Goal: Transaction & Acquisition: Purchase product/service

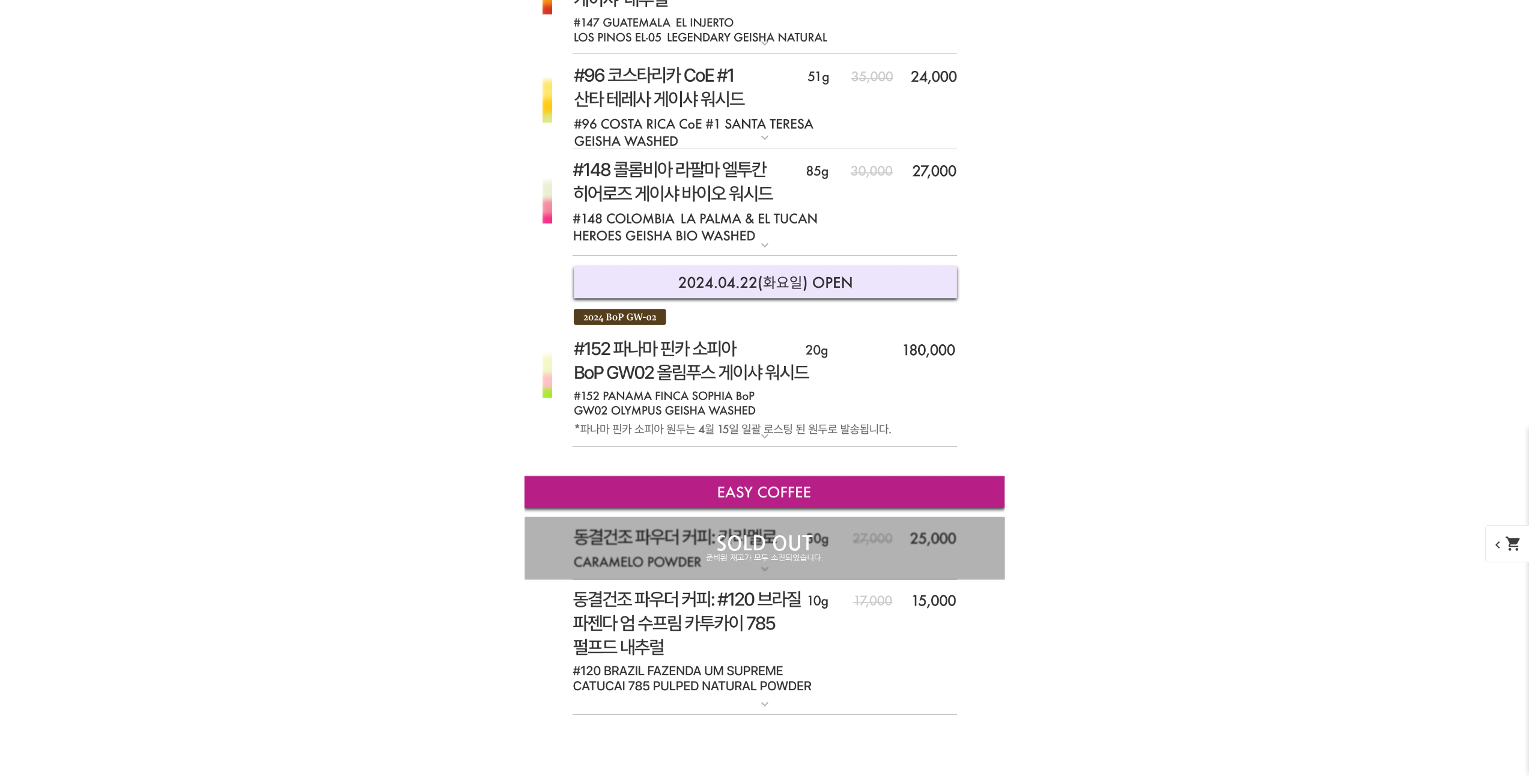
drag, startPoint x: 1221, startPoint y: 345, endPoint x: 1221, endPoint y: 327, distance: 18.0
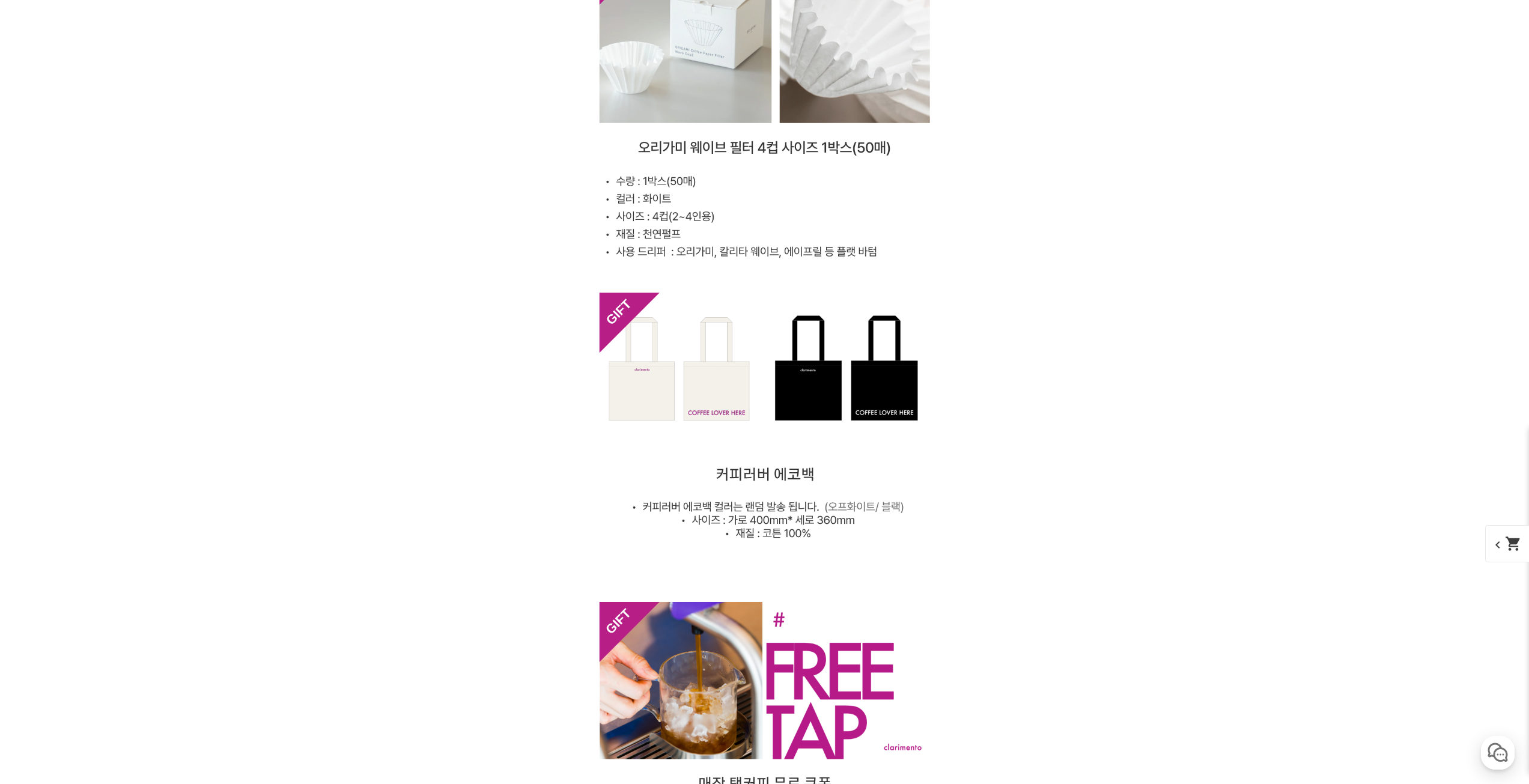
drag, startPoint x: 1217, startPoint y: 424, endPoint x: 1219, endPoint y: 529, distance: 105.0
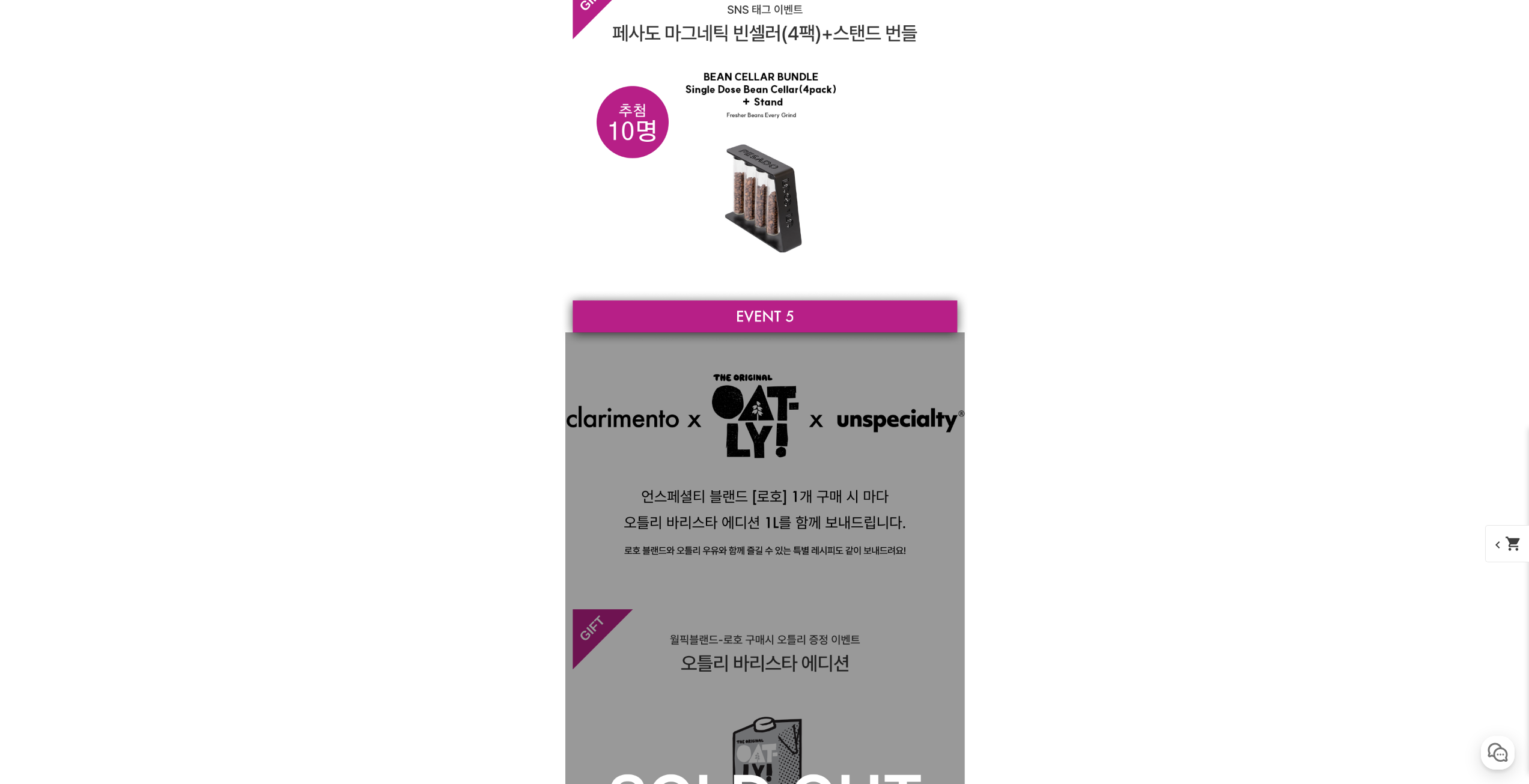
scroll to position [13087, 0]
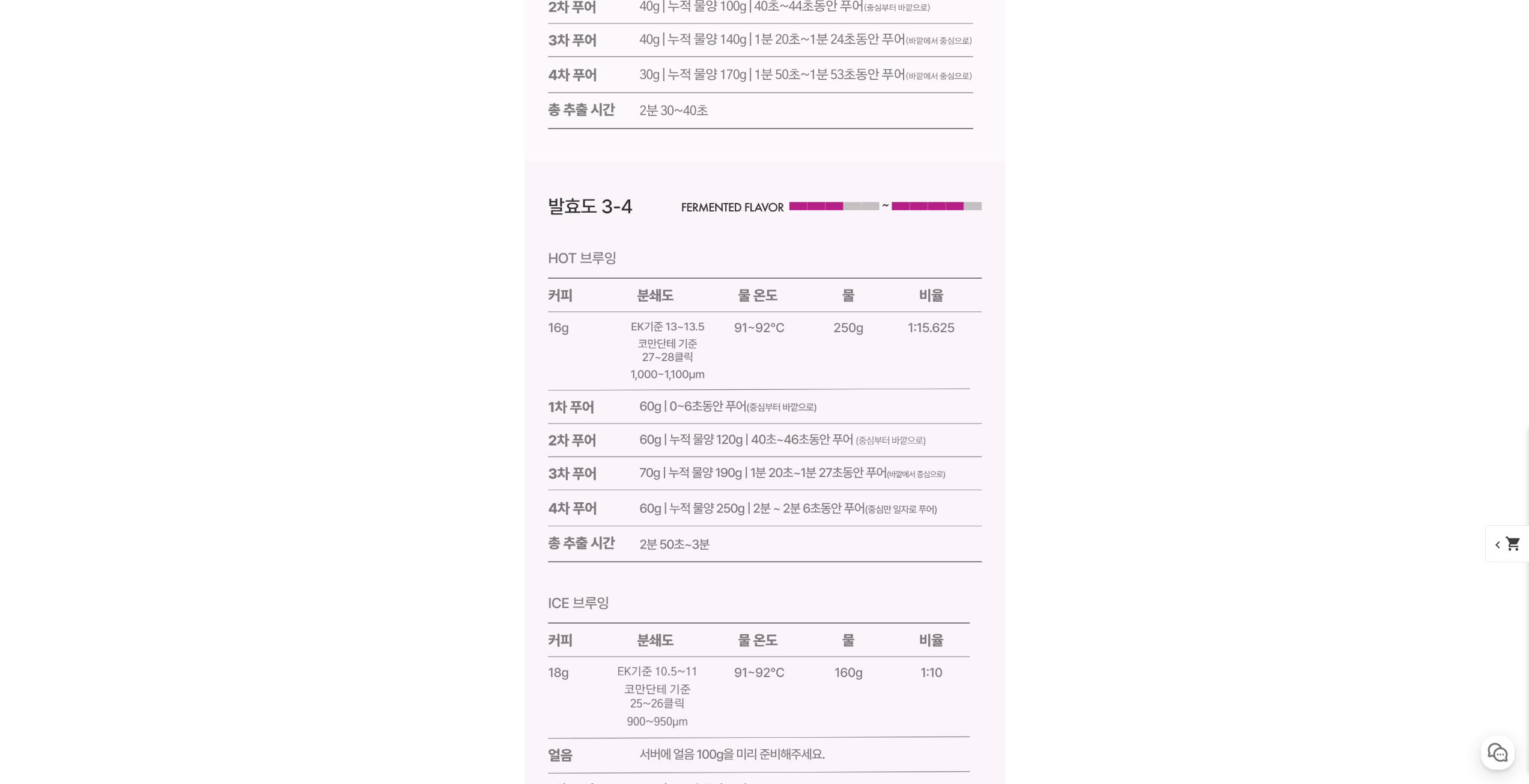
drag, startPoint x: 1121, startPoint y: 326, endPoint x: 1134, endPoint y: 400, distance: 75.1
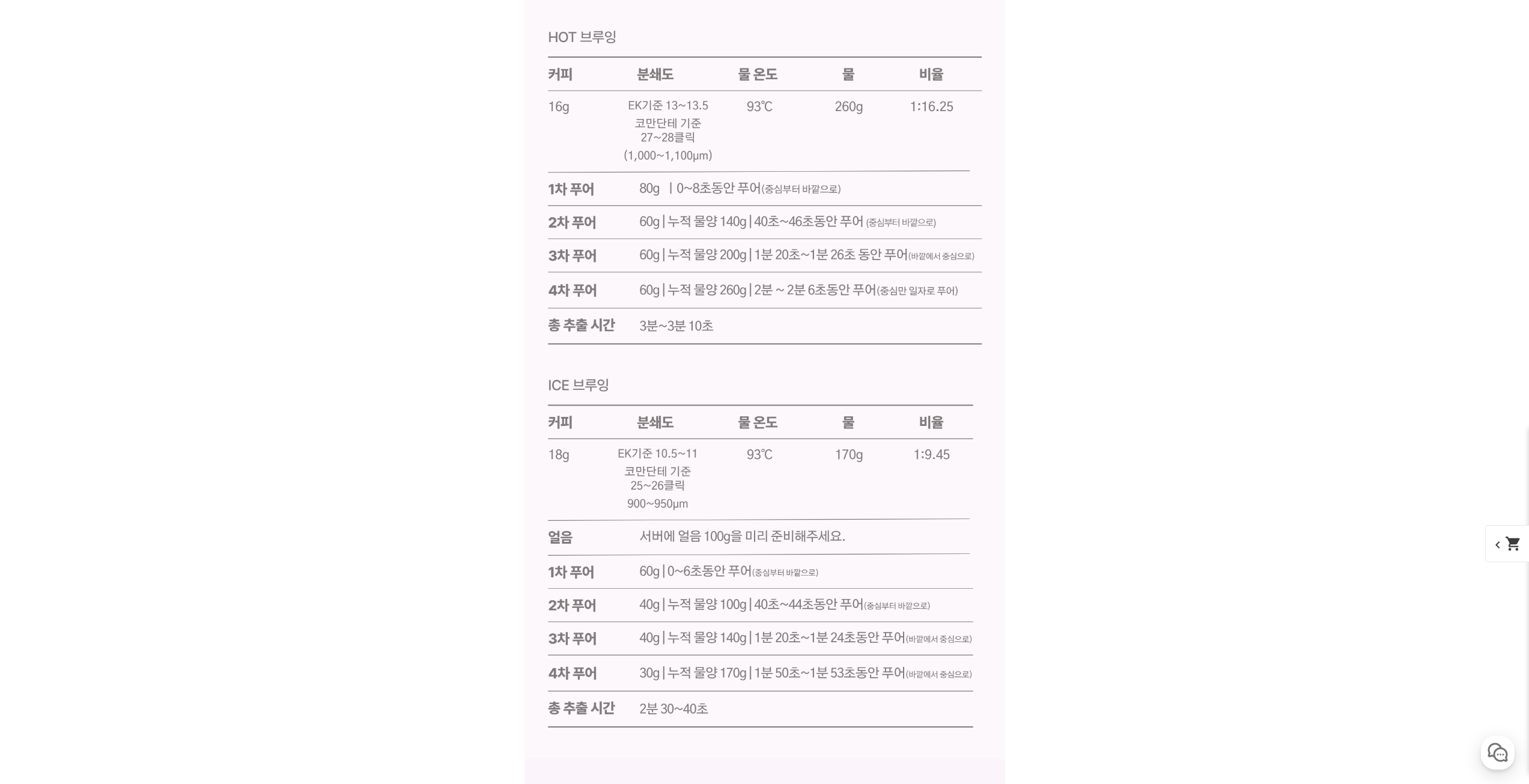
drag, startPoint x: 1113, startPoint y: 325, endPoint x: 1074, endPoint y: 189, distance: 141.5
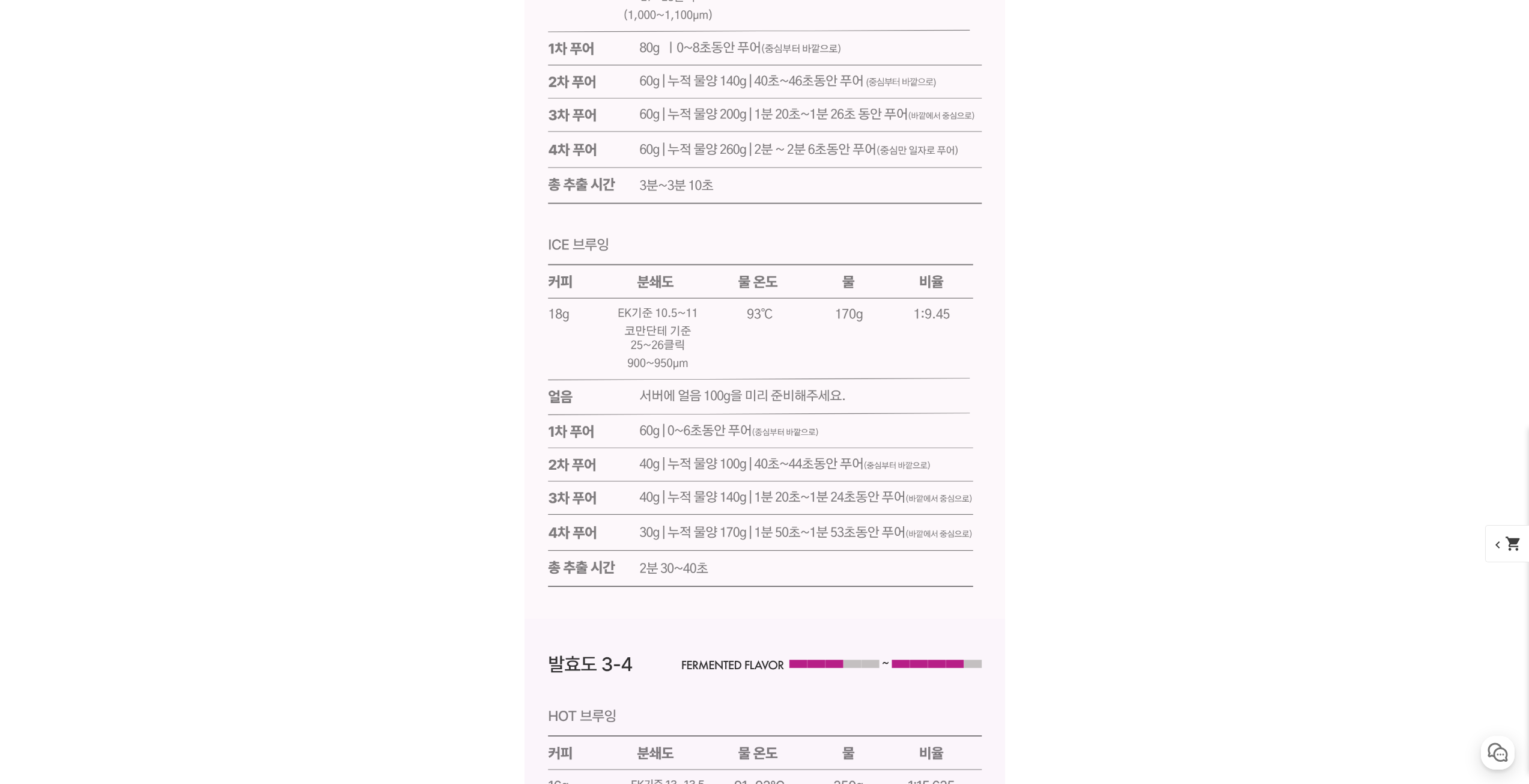
scroll to position [17093, 0]
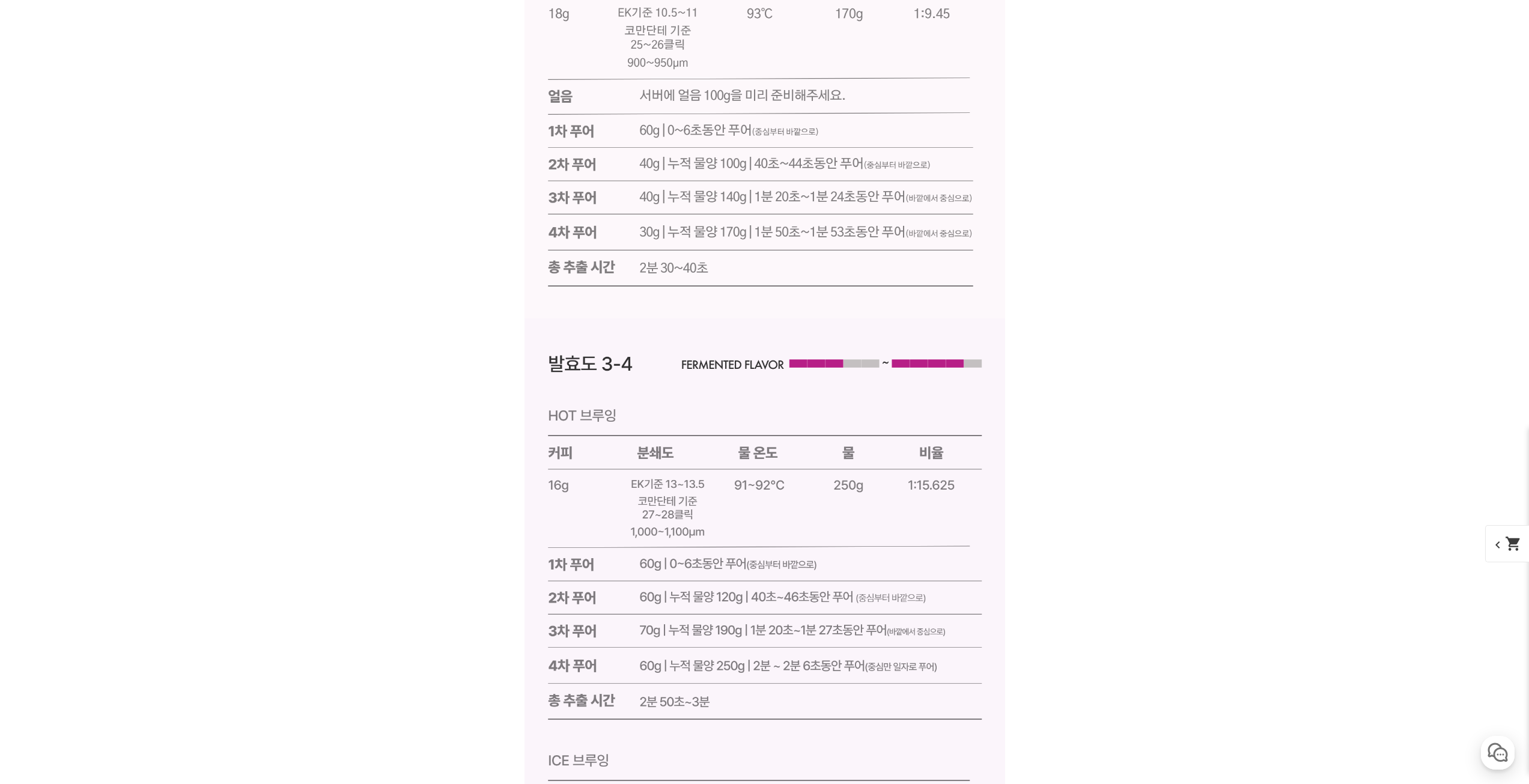
drag, startPoint x: 1045, startPoint y: 677, endPoint x: 1046, endPoint y: 663, distance: 14.0
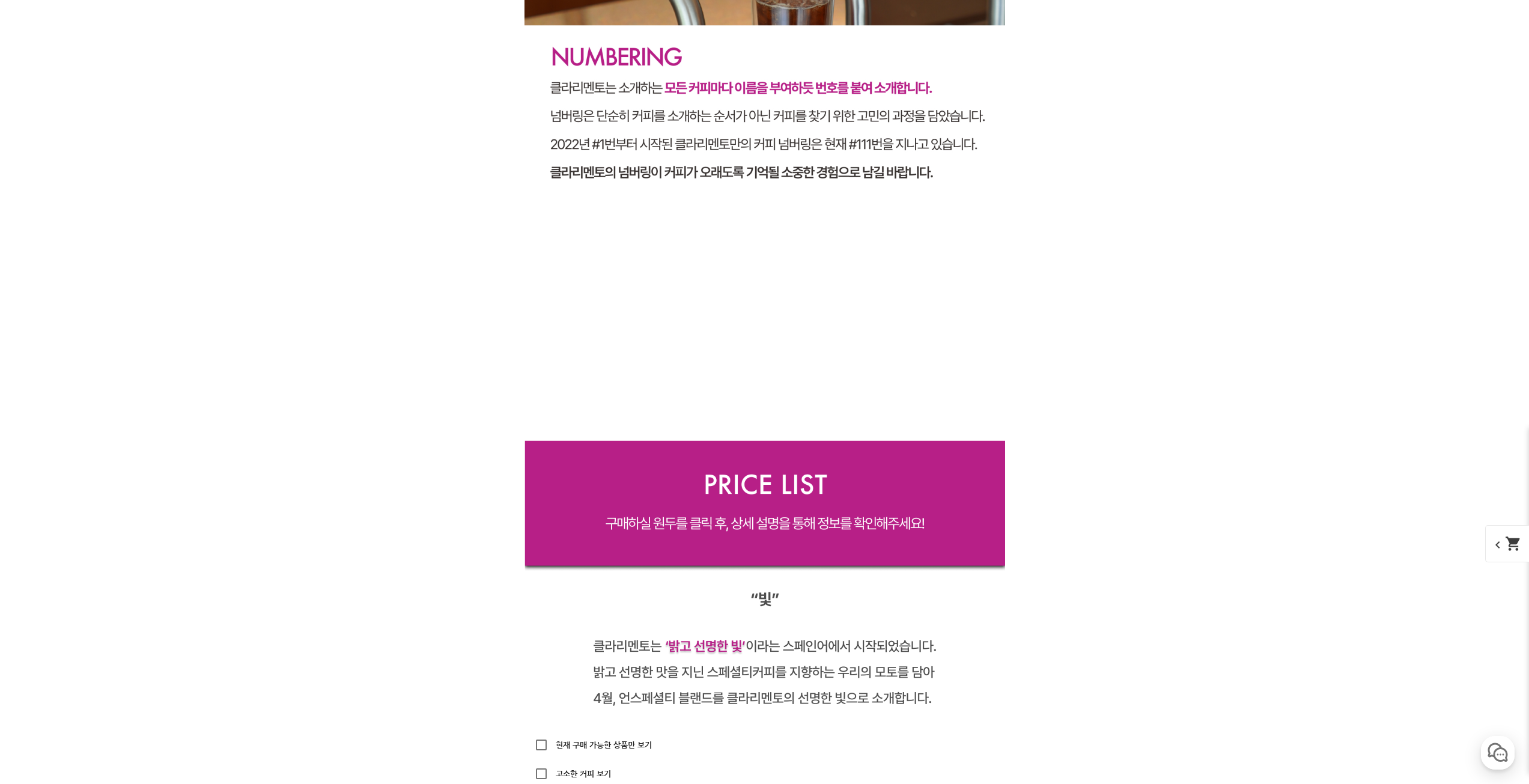
scroll to position [0, 0]
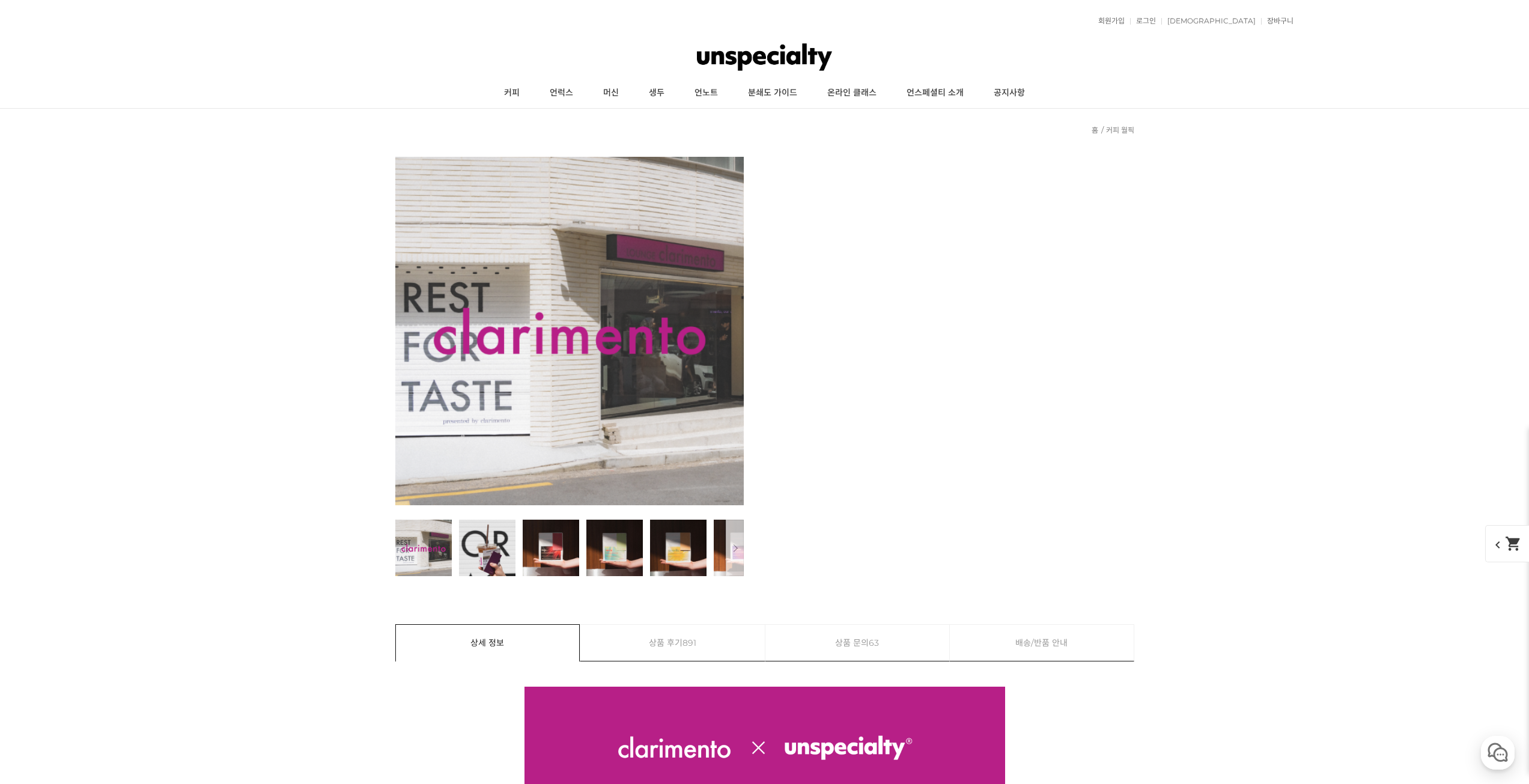
drag, startPoint x: 1074, startPoint y: 411, endPoint x: 1113, endPoint y: 211, distance: 203.8
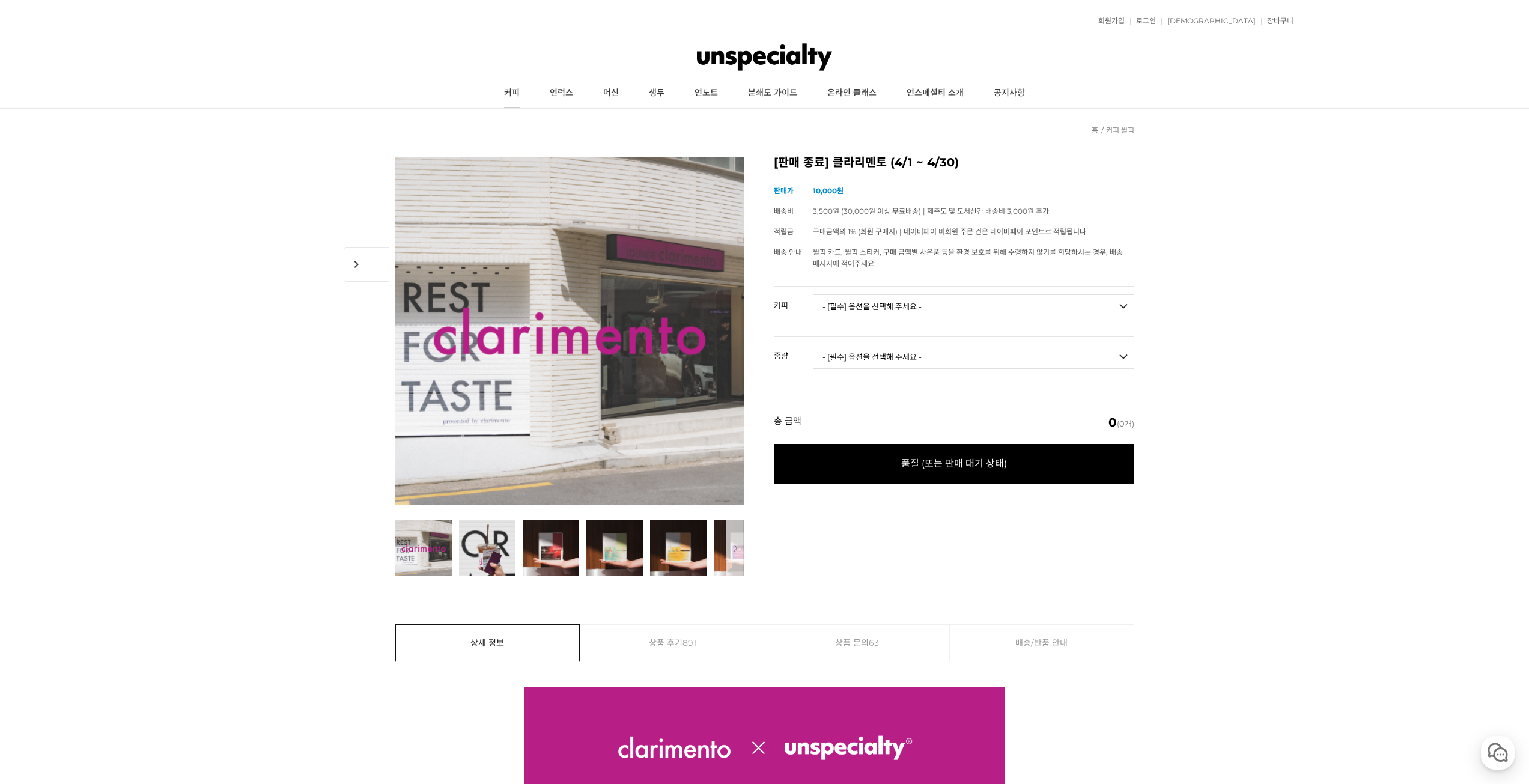
click at [527, 91] on link "커피" at bounding box center [512, 93] width 46 height 31
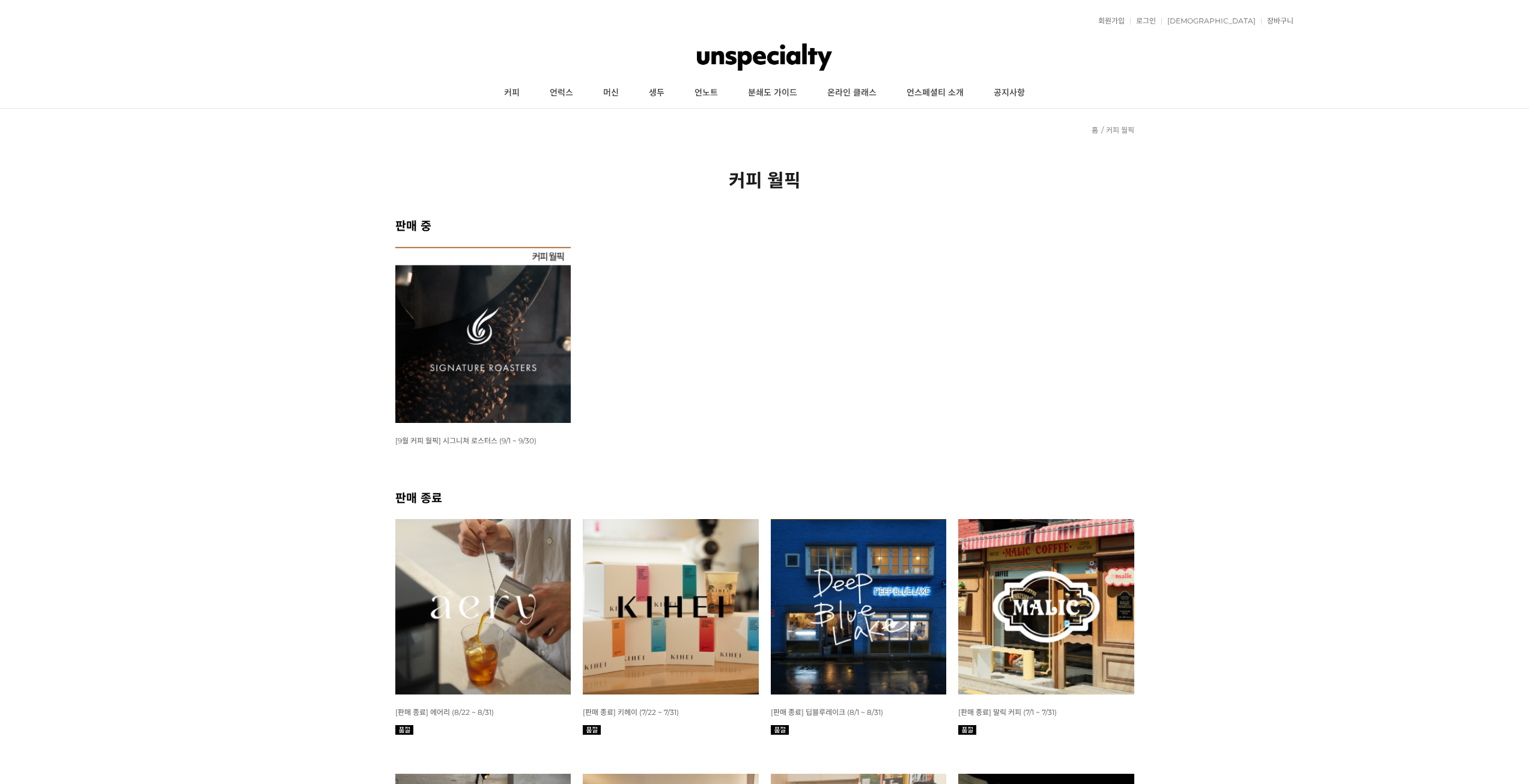
click at [512, 350] on img at bounding box center [484, 335] width 176 height 176
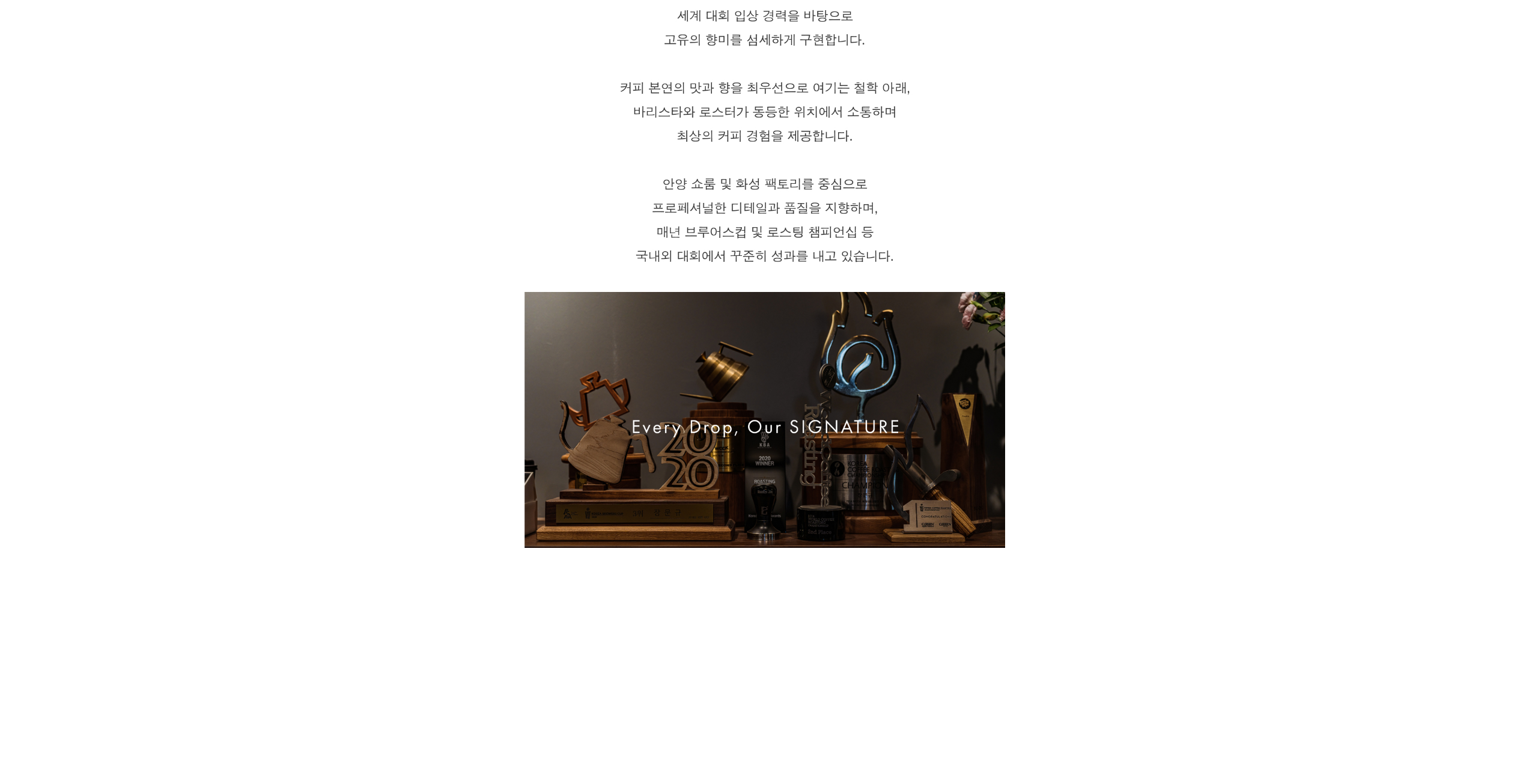
drag, startPoint x: 1365, startPoint y: 592, endPoint x: 1369, endPoint y: 601, distance: 9.8
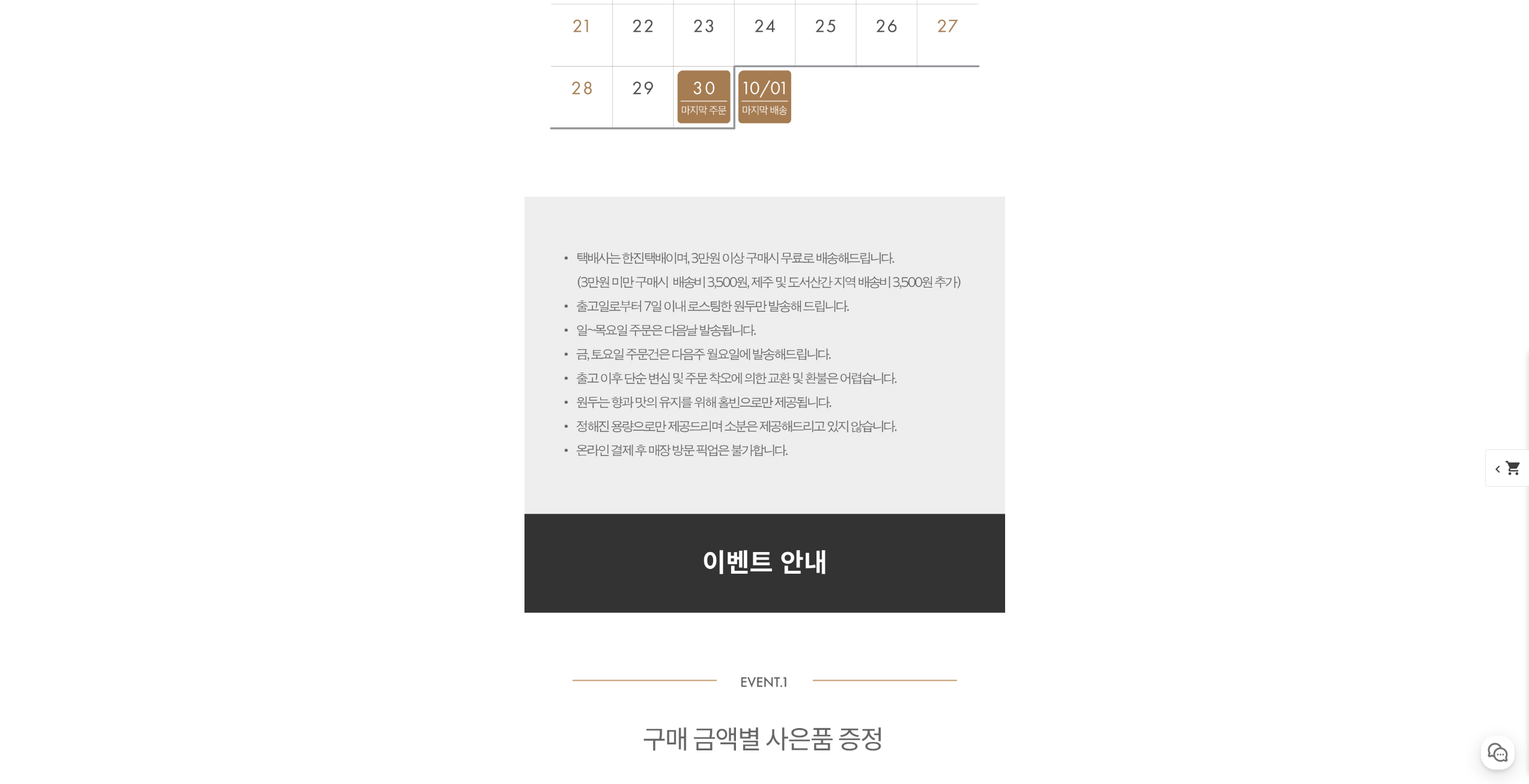
drag, startPoint x: 1106, startPoint y: 427, endPoint x: 1094, endPoint y: 318, distance: 109.7
